Goal: Task Accomplishment & Management: Manage account settings

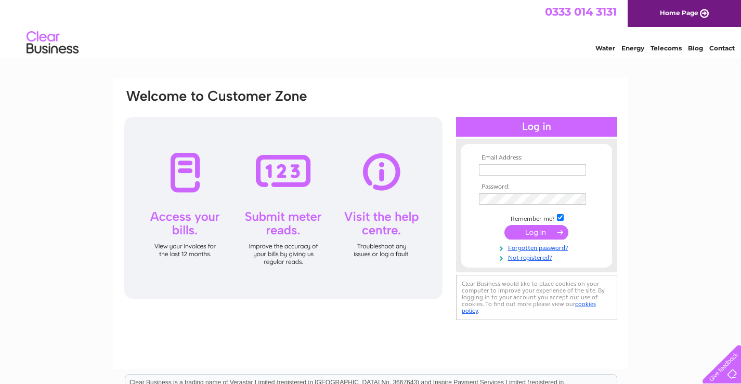
type input "kandrautos801@gmail.com"
click at [546, 126] on div at bounding box center [536, 127] width 161 height 20
click at [539, 233] on input "submit" at bounding box center [536, 232] width 64 height 15
click at [547, 229] on input "submit" at bounding box center [536, 232] width 64 height 15
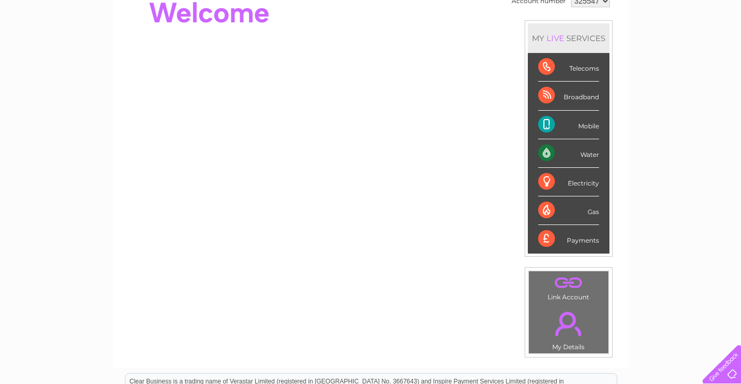
scroll to position [156, 0]
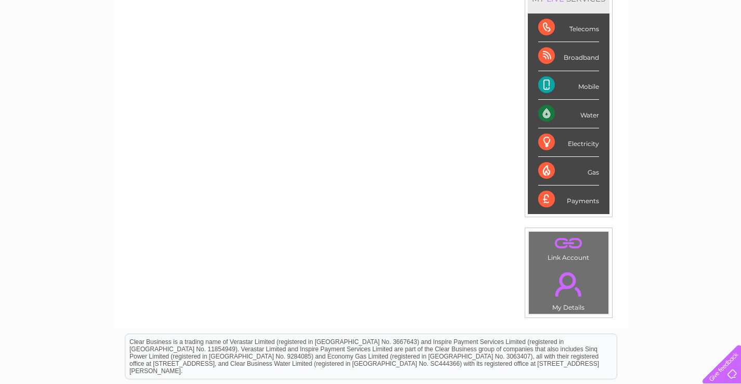
click at [567, 200] on div "Payments" at bounding box center [568, 200] width 61 height 28
click at [543, 199] on div "Payments" at bounding box center [568, 200] width 61 height 28
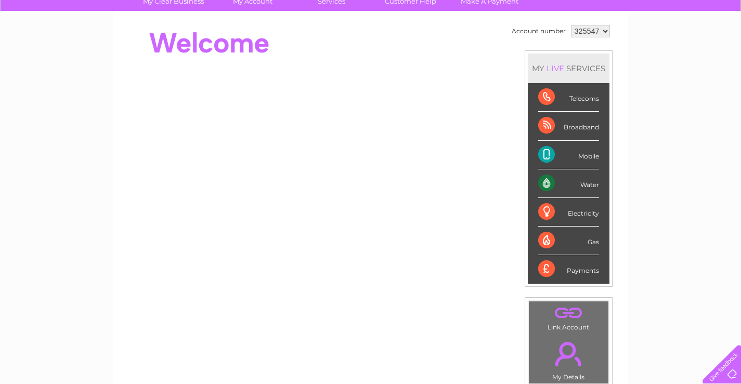
scroll to position [0, 0]
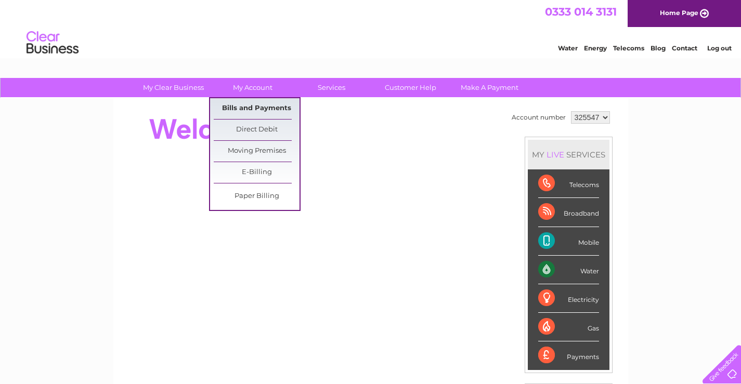
click at [245, 109] on link "Bills and Payments" at bounding box center [257, 108] width 86 height 21
click at [264, 106] on link "Bills and Payments" at bounding box center [257, 108] width 86 height 21
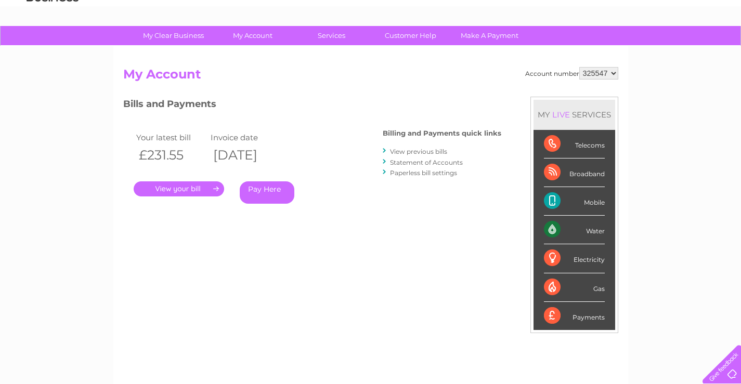
click at [197, 192] on link "." at bounding box center [179, 188] width 90 height 15
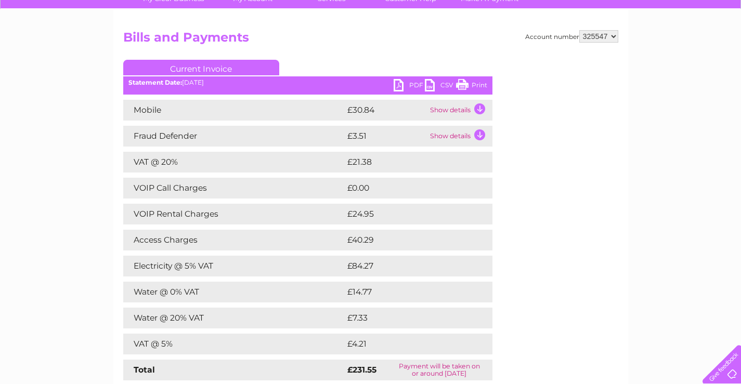
scroll to position [104, 0]
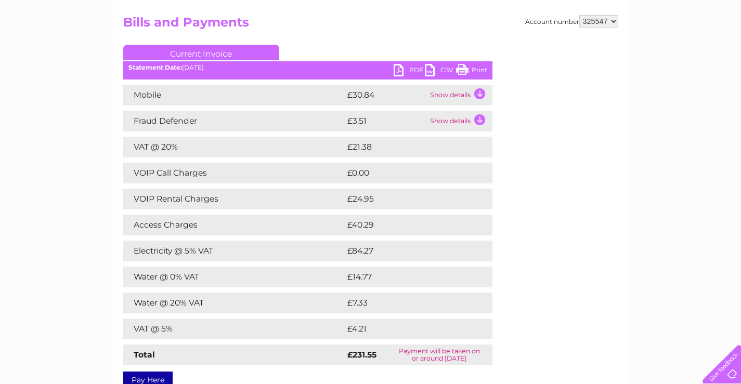
click at [468, 95] on td "Show details" at bounding box center [459, 95] width 65 height 21
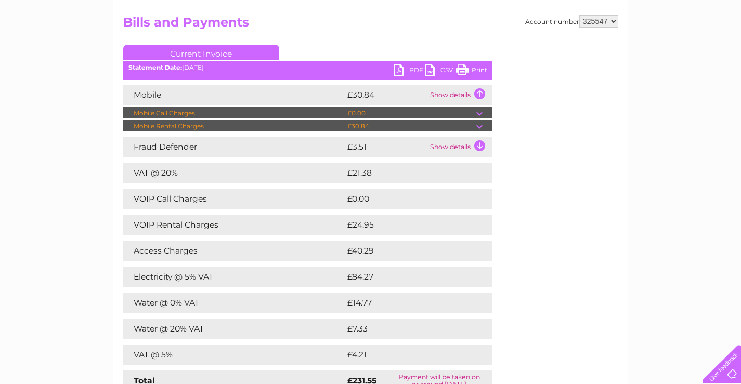
click at [607, 185] on div "Account number 325547 Bills and Payments Current Invoice PDF CSV Print" at bounding box center [370, 213] width 495 height 396
click at [604, 188] on div "Account number 325547 Bills and Payments Current Invoice PDF CSV Print" at bounding box center [370, 213] width 495 height 396
click at [470, 142] on td "Show details" at bounding box center [459, 147] width 65 height 21
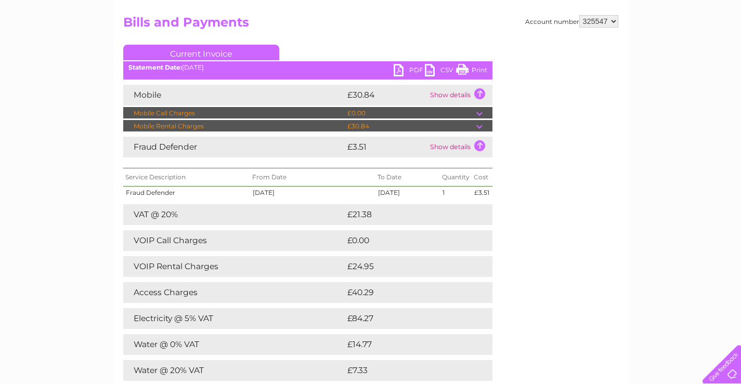
click at [594, 258] on div "Account number 325547 Bills and Payments Current Invoice PDF CSV Print" at bounding box center [370, 233] width 495 height 437
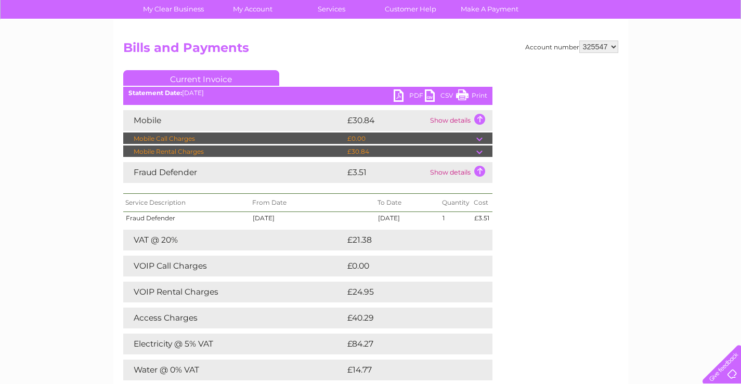
scroll to position [52, 0]
